Goal: Information Seeking & Learning: Learn about a topic

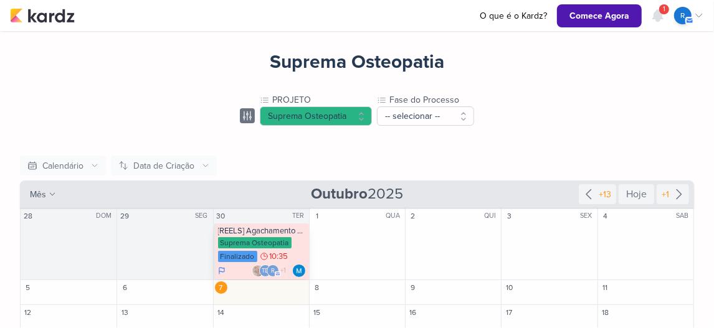
click at [259, 239] on div "Suprema Osteopatia" at bounding box center [255, 242] width 74 height 11
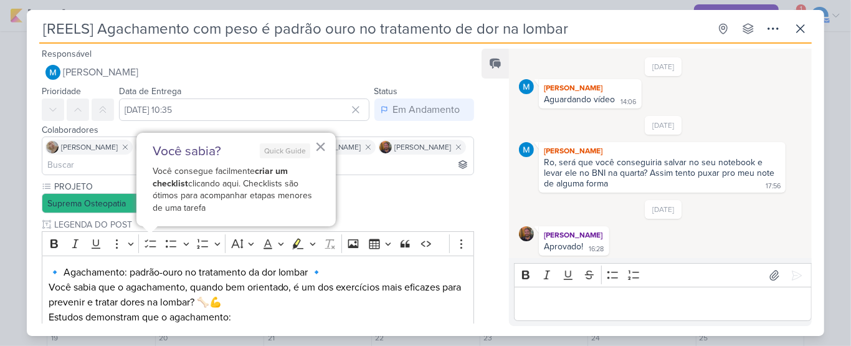
scroll to position [52, 0]
click at [319, 146] on button "×" at bounding box center [321, 146] width 12 height 20
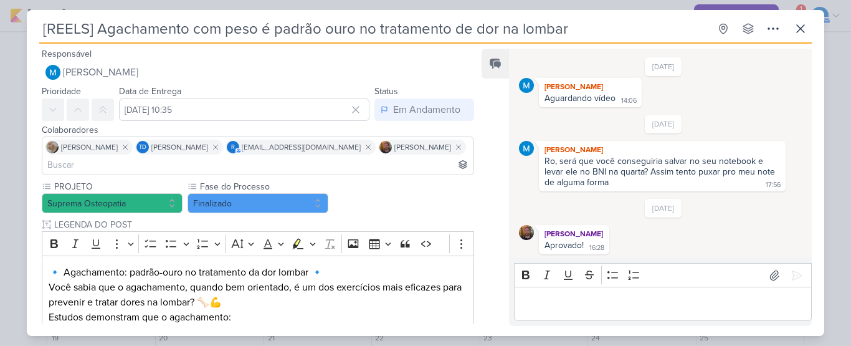
click at [713, 331] on div "[REELS] Agachamento com peso é padrão ouro no tratamento de dor na lombar Criad…" at bounding box center [425, 173] width 851 height 346
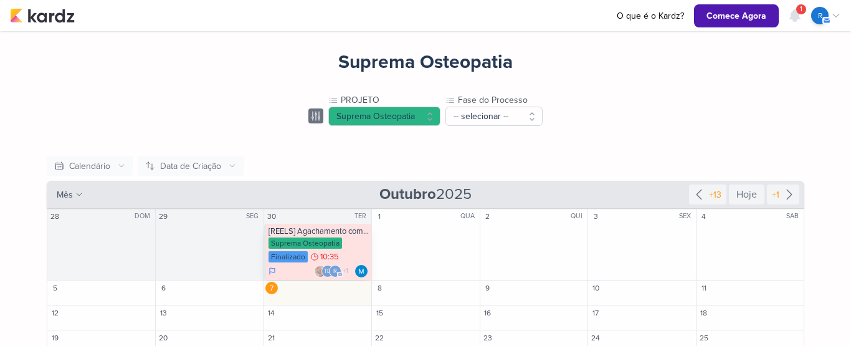
click at [298, 269] on div "Td r +1" at bounding box center [319, 271] width 100 height 12
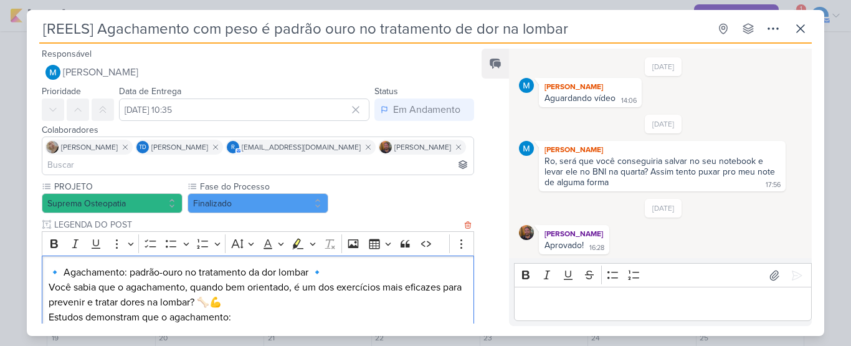
drag, startPoint x: 462, startPoint y: 313, endPoint x: 467, endPoint y: 319, distance: 7.9
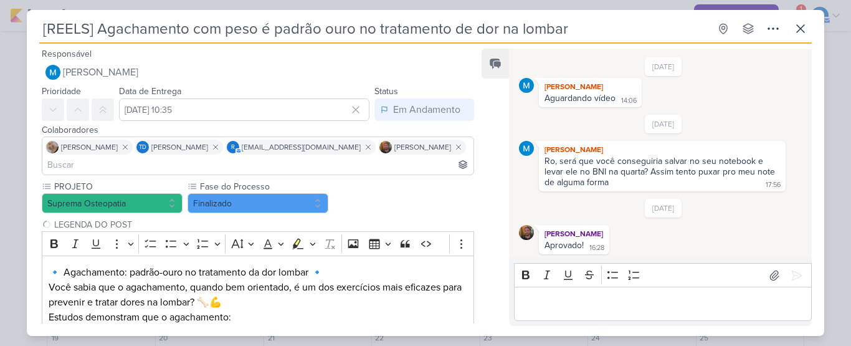
click at [713, 340] on div "[REELS] Agachamento com peso é padrão ouro no tratamento de dor na lombar Criad…" at bounding box center [425, 173] width 851 height 346
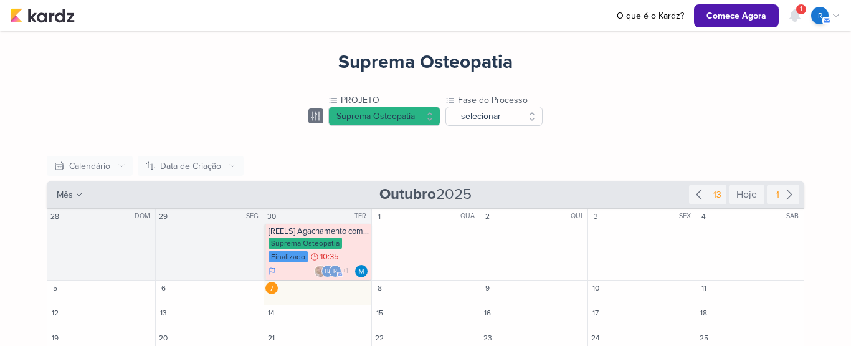
click at [713, 340] on div "Suprema Osteopatia PROJETO Suprema Osteopatia -- Limpar Seleção -- Granero Tran…" at bounding box center [425, 188] width 851 height 315
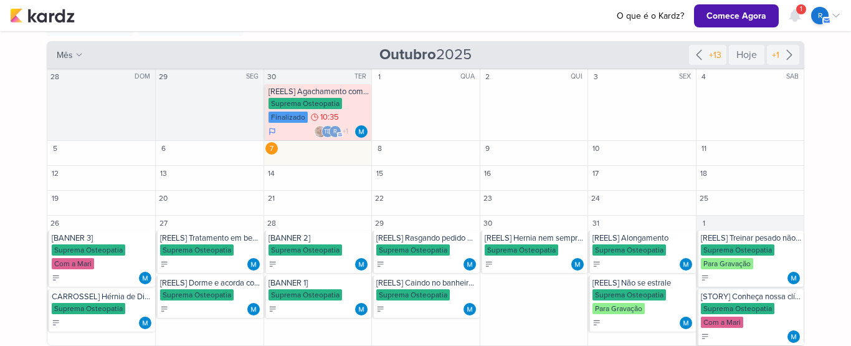
scroll to position [143, 0]
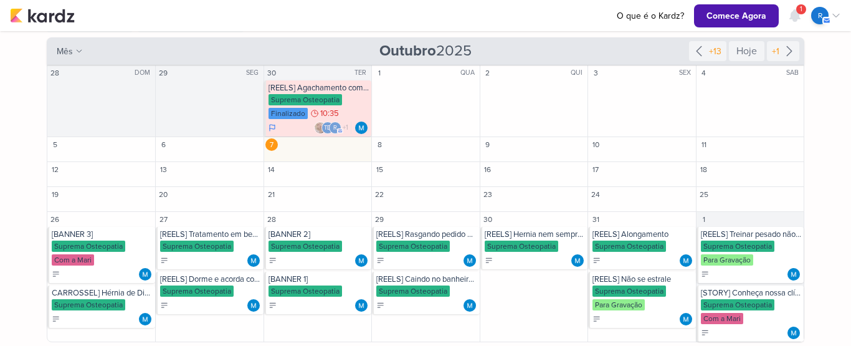
click at [713, 340] on div "Suprema Osteopatia PROJETO Suprema Osteopatia -- Limpar Seleção -- Granero Tran…" at bounding box center [425, 188] width 851 height 315
click at [290, 117] on div "Finalizado" at bounding box center [288, 113] width 39 height 11
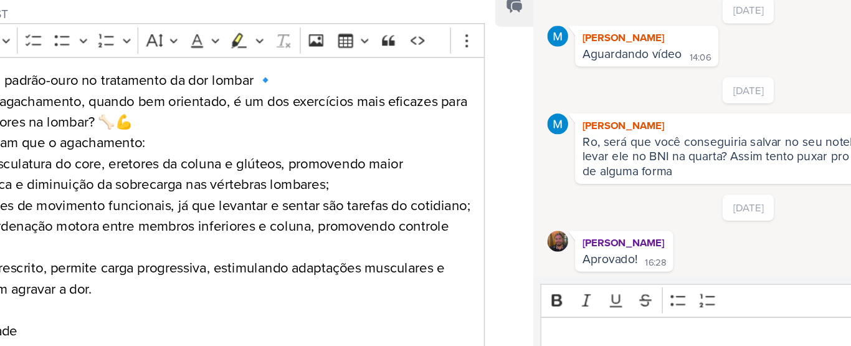
scroll to position [179, 0]
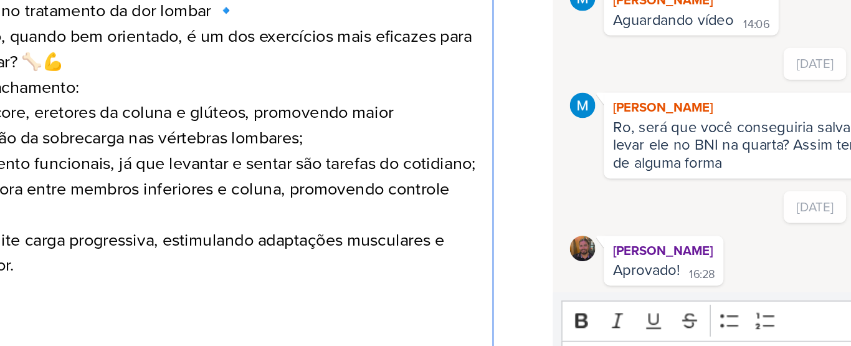
click at [416, 250] on p "Estudos demonstram que o agachamento: • fortalece a musculatura do core, eretor…" at bounding box center [258, 190] width 419 height 120
drag, startPoint x: 433, startPoint y: 280, endPoint x: 437, endPoint y: 298, distance: 18.6
click at [437, 298] on p "✅ Mais força ✅ Mais estabilidade ✅ Menos dor Mas atenção, fazer o exercício cor…" at bounding box center [258, 295] width 419 height 90
click at [461, 238] on p "Estudos demonstram que o agachamento: • fortalece a musculatura do core, eretor…" at bounding box center [258, 190] width 419 height 120
drag, startPoint x: 452, startPoint y: 268, endPoint x: 459, endPoint y: 276, distance: 10.2
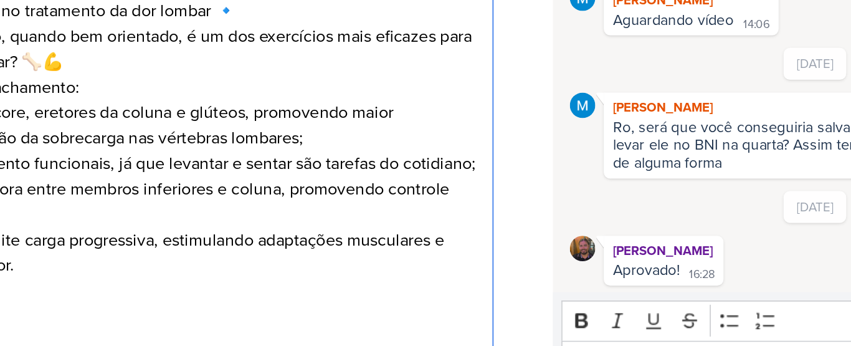
click at [459, 276] on p "✅ Mais força ✅ Mais estabilidade ✅ Menos dor Mas atenção, fazer o exercício cor…" at bounding box center [258, 295] width 419 height 90
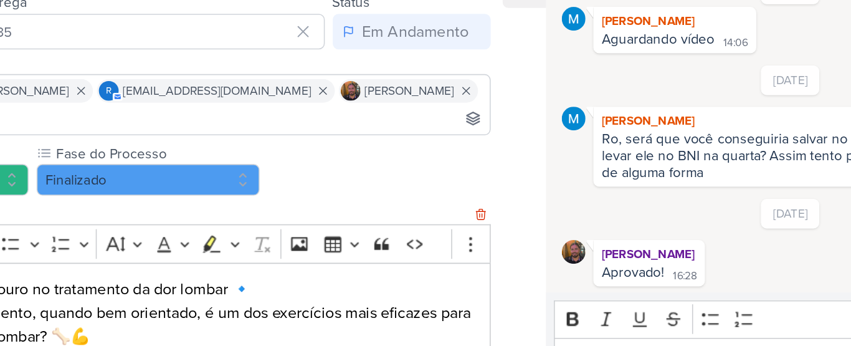
scroll to position [0, 0]
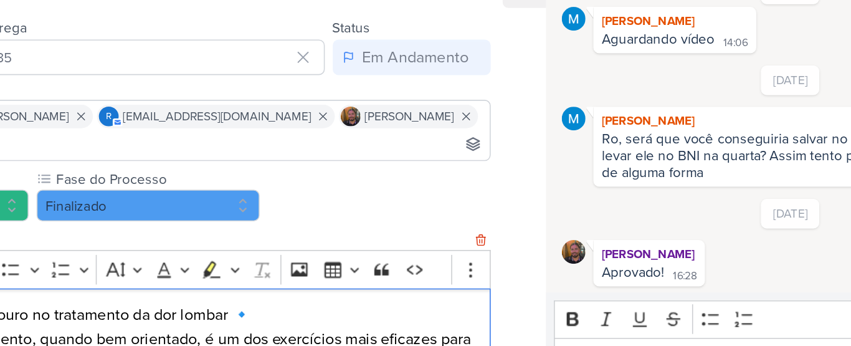
drag, startPoint x: 454, startPoint y: 257, endPoint x: 454, endPoint y: 279, distance: 21.8
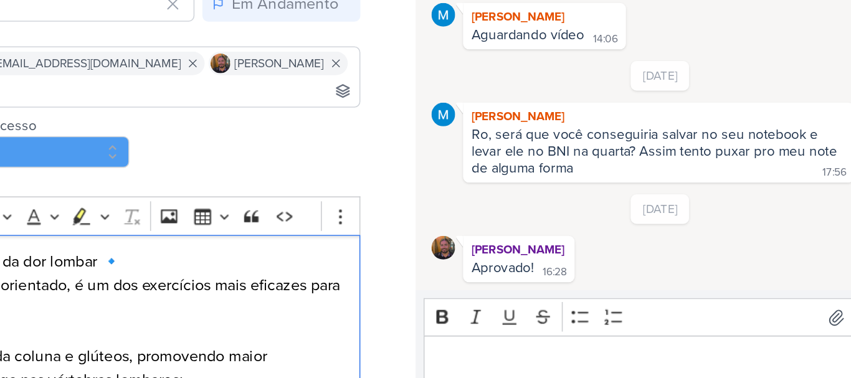
scroll to position [21, 0]
click at [457, 246] on icon "Editor toolbar" at bounding box center [461, 243] width 12 height 12
click at [491, 196] on div "Feed Solte o email para atrelar ao kard" at bounding box center [495, 204] width 27 height 310
